Goal: Task Accomplishment & Management: Use online tool/utility

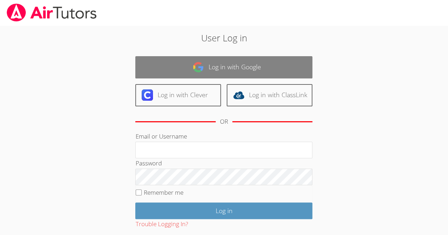
click at [223, 64] on link "Log in with Google" at bounding box center [223, 67] width 177 height 22
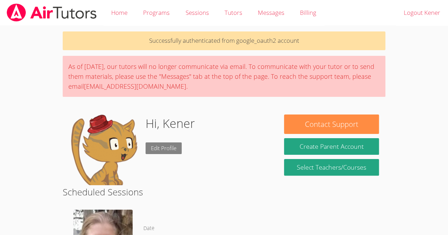
click at [164, 148] on link "Edit Profile" at bounding box center [163, 149] width 36 height 12
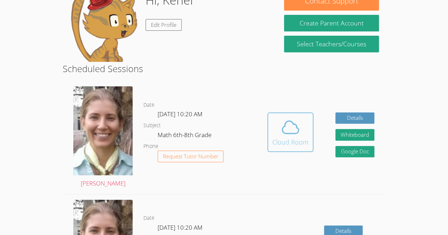
scroll to position [125, 0]
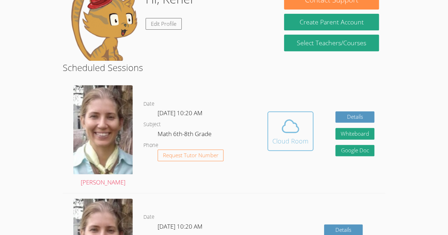
click at [295, 127] on icon at bounding box center [290, 126] width 20 height 20
click at [289, 131] on icon at bounding box center [290, 126] width 20 height 20
